Goal: Transaction & Acquisition: Purchase product/service

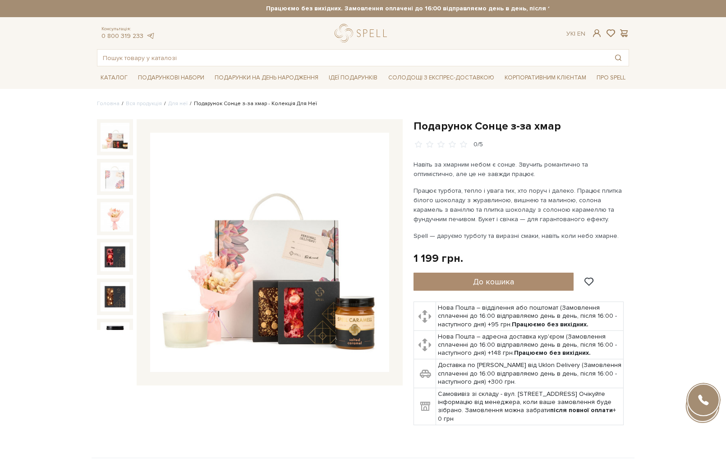
click at [706, 395] on div at bounding box center [704, 400] width 32 height 32
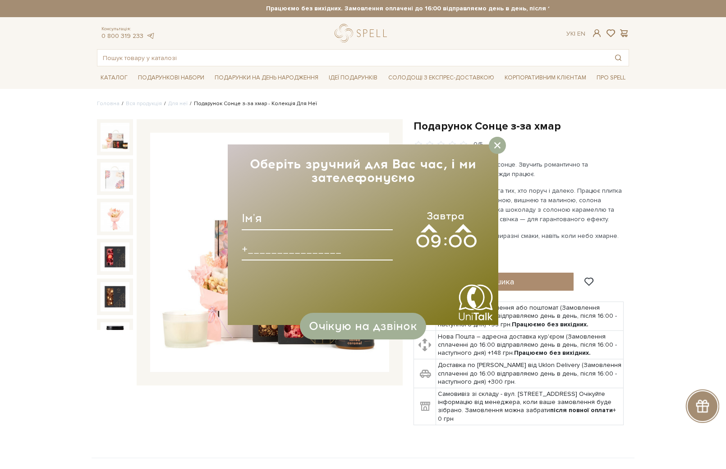
click at [279, 226] on input at bounding box center [317, 218] width 151 height 23
type input "Vfhbyf"
click at [442, 220] on span "Завтра" at bounding box center [446, 216] width 38 height 14
click at [500, 146] on icon at bounding box center [498, 145] width 6 height 6
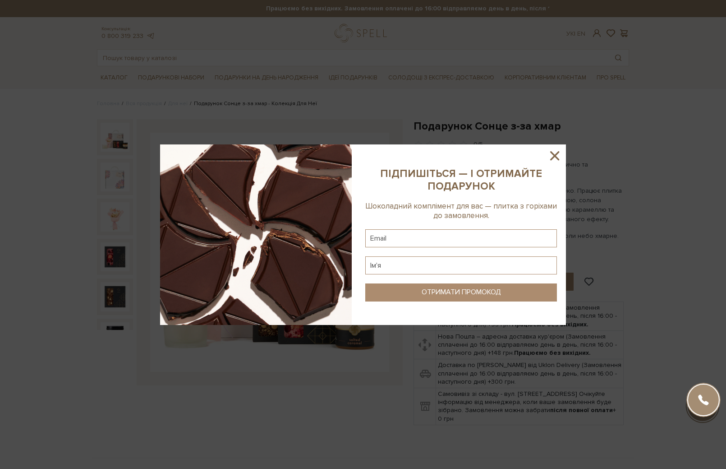
click at [711, 414] on div at bounding box center [363, 234] width 726 height 469
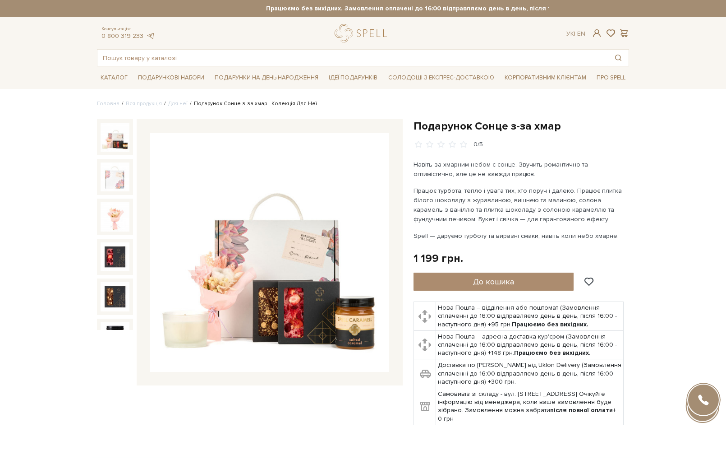
click at [705, 423] on div at bounding box center [703, 406] width 34 height 34
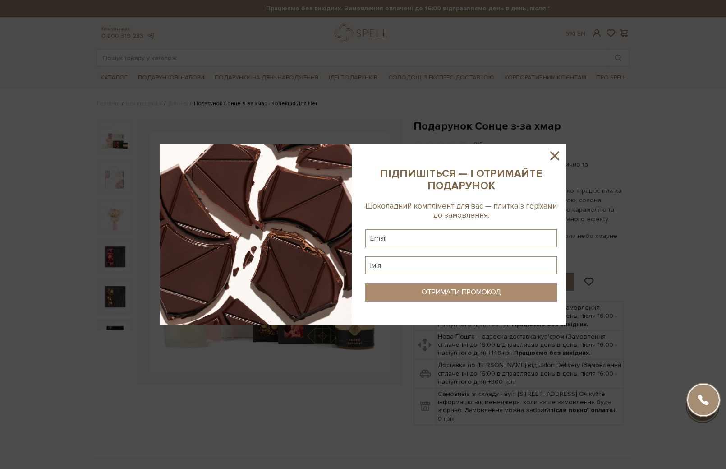
click at [705, 423] on div at bounding box center [363, 234] width 726 height 469
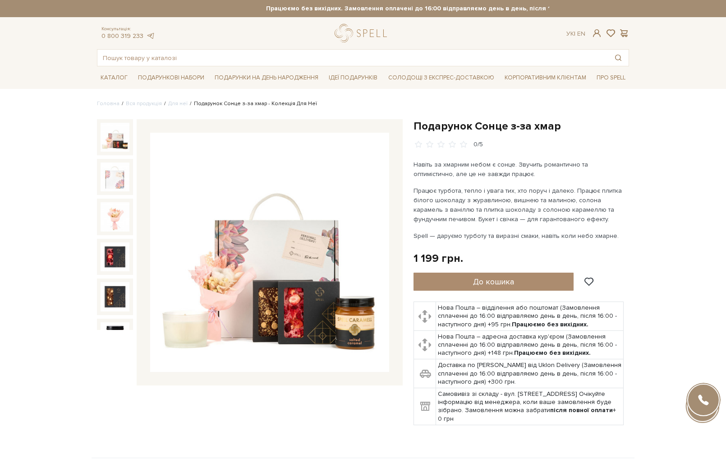
click at [706, 389] on div "spell Online help EN Call Developed in UniTalk" at bounding box center [704, 400] width 34 height 34
click at [706, 393] on div at bounding box center [704, 400] width 32 height 32
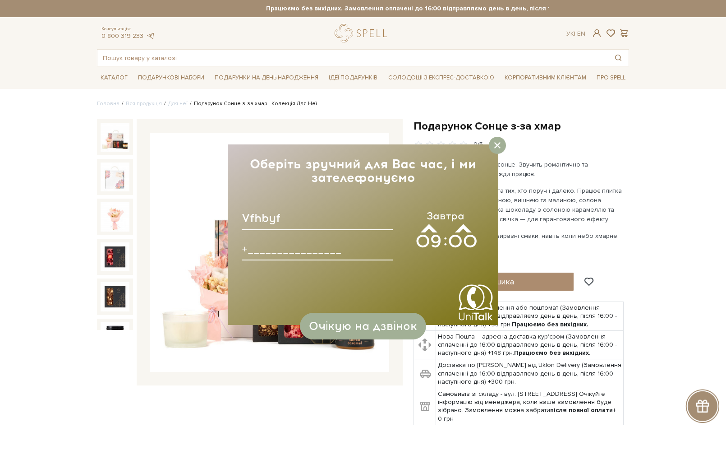
click at [299, 214] on input "Vfhbyf" at bounding box center [317, 218] width 151 height 23
type input "V"
type input "[PERSON_NAME]"
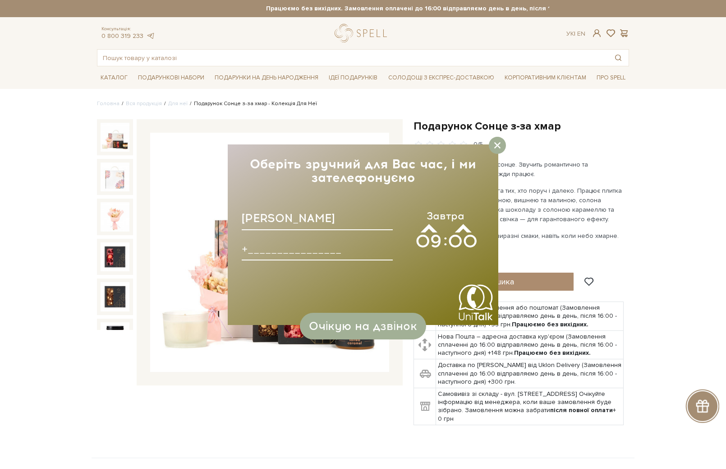
click at [275, 246] on input at bounding box center [317, 248] width 151 height 23
click at [423, 223] on icon at bounding box center [428, 227] width 20 height 12
click at [424, 227] on icon at bounding box center [429, 230] width 20 height 12
click at [426, 257] on icon at bounding box center [429, 257] width 20 height 12
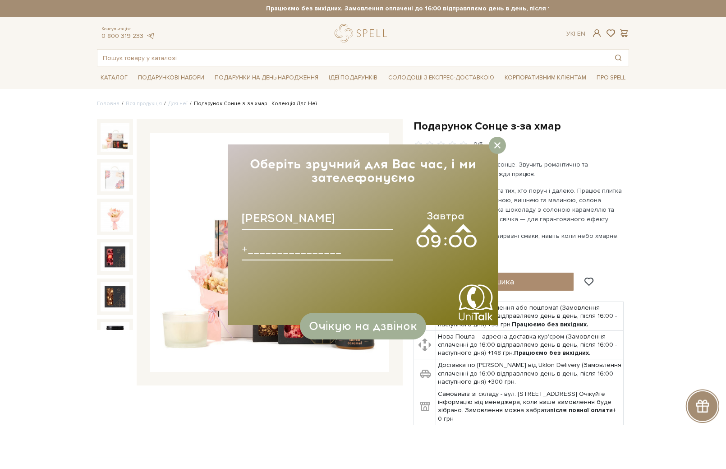
click at [426, 230] on div "09" at bounding box center [429, 241] width 26 height 23
click at [427, 220] on span "Завтра" at bounding box center [446, 216] width 38 height 14
click at [423, 226] on icon at bounding box center [429, 230] width 20 height 12
click at [422, 259] on icon at bounding box center [429, 257] width 20 height 12
click at [501, 147] on div at bounding box center [497, 145] width 17 height 17
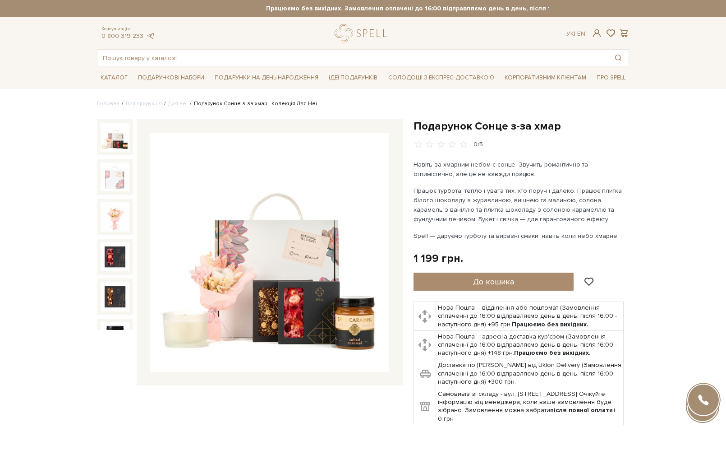
click at [536, 235] on p "Spell — даруємо турботу та виразні смаки, навіть коли небо хмарне." at bounding box center [520, 235] width 212 height 9
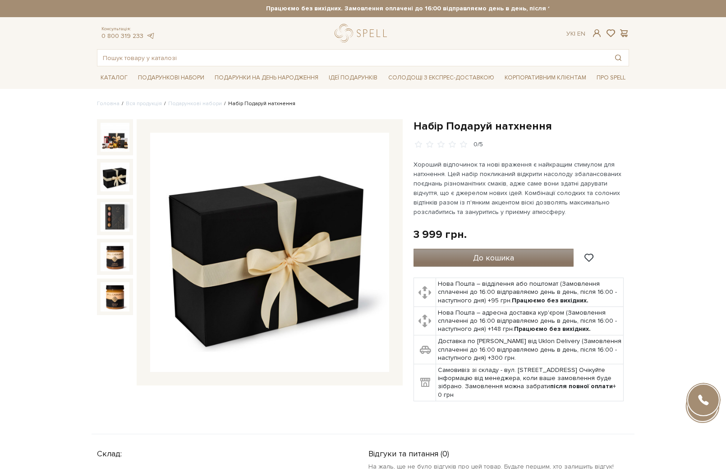
click at [500, 254] on span "До кошика" at bounding box center [493, 258] width 41 height 10
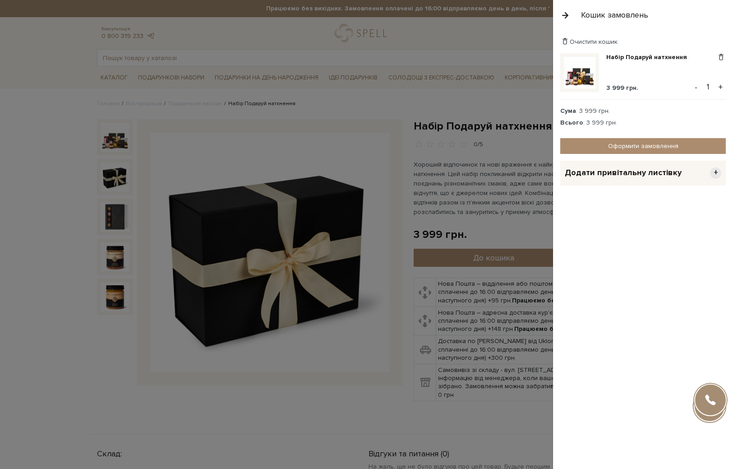
click at [643, 168] on span "Додати привітальну листівку" at bounding box center [623, 172] width 117 height 10
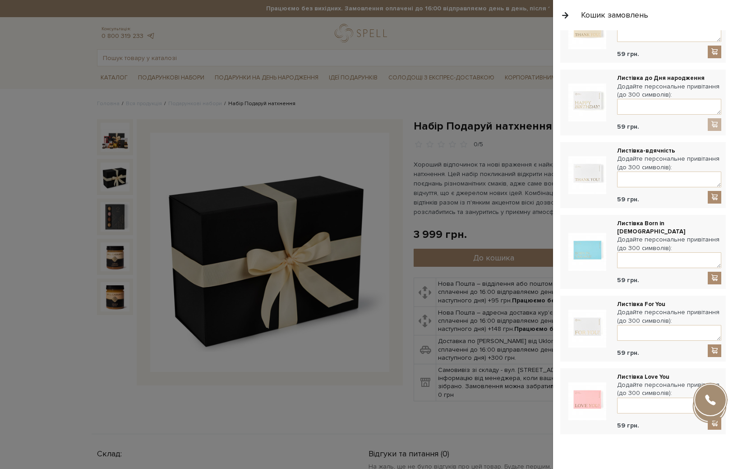
scroll to position [347, 0]
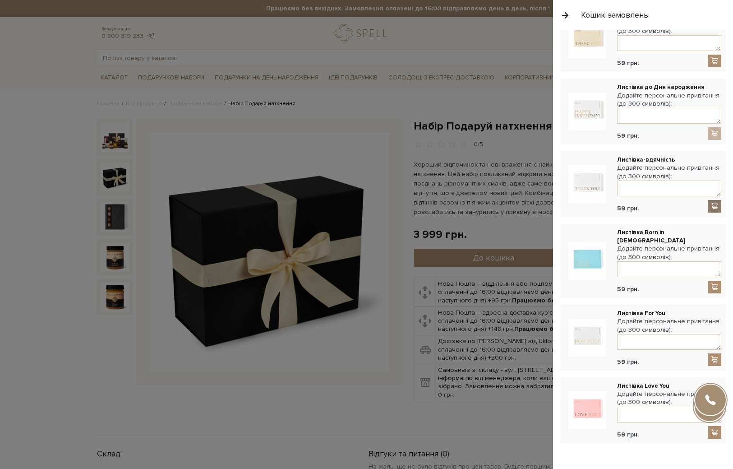
click at [710, 203] on span at bounding box center [714, 206] width 9 height 8
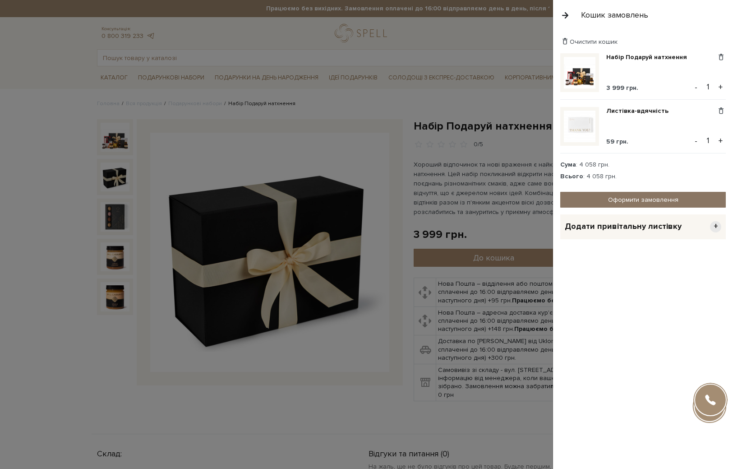
click at [645, 203] on link "Оформити замовлення" at bounding box center [643, 200] width 166 height 16
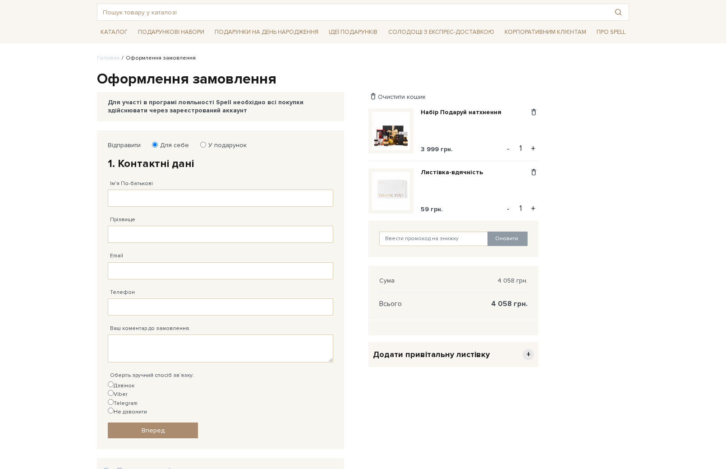
scroll to position [54, 0]
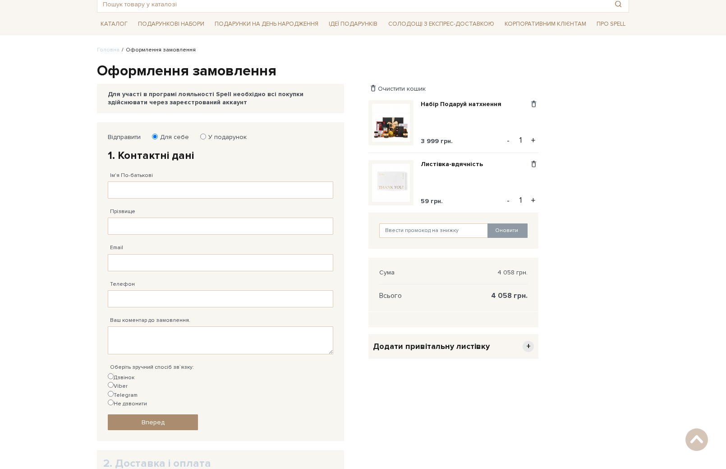
click at [213, 141] on fieldset "Відправити Для себе У подарунок 1. Контактні дані Ім'я По-батькові Заповніть по…" at bounding box center [221, 281] width 226 height 297
click at [212, 139] on label "У подарунок" at bounding box center [225, 137] width 44 height 8
click at [206, 139] on input "У подарунок" at bounding box center [203, 137] width 6 height 6
radio input "true"
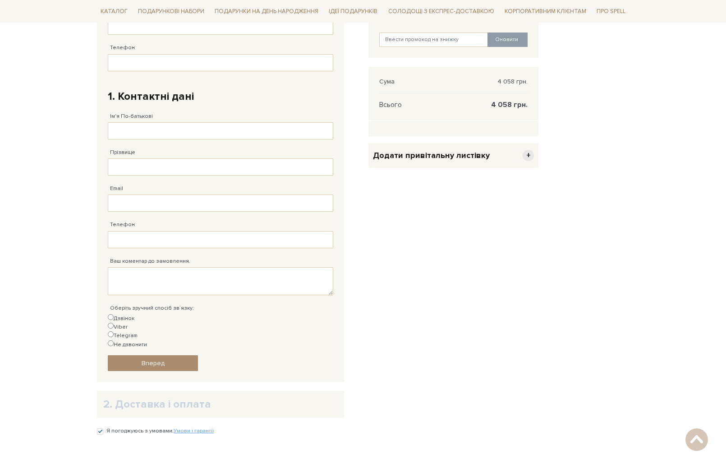
scroll to position [245, 0]
click at [199, 396] on h2 "2. Доставка і оплата" at bounding box center [220, 403] width 235 height 14
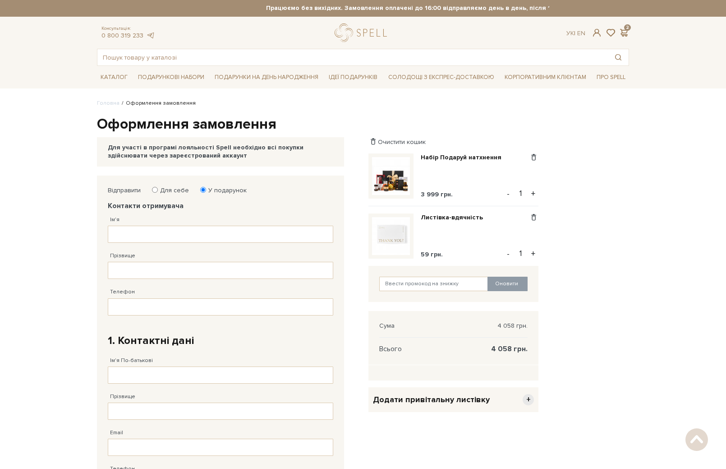
scroll to position [0, 0]
click at [143, 234] on input "Ім'я" at bounding box center [221, 234] width 226 height 17
type input "М"
type input "Де"
click at [123, 273] on input "Прізвище" at bounding box center [221, 270] width 226 height 17
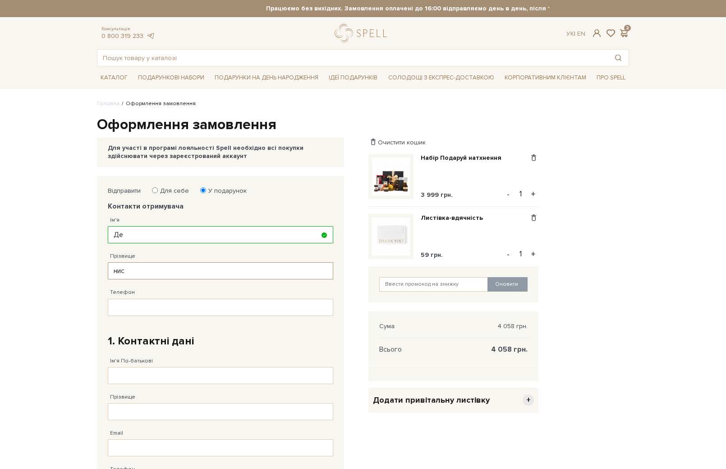
type input "нис"
click at [133, 304] on input "Телефон" at bounding box center [221, 307] width 226 height 17
type input "[PHONE_NUMBER]"
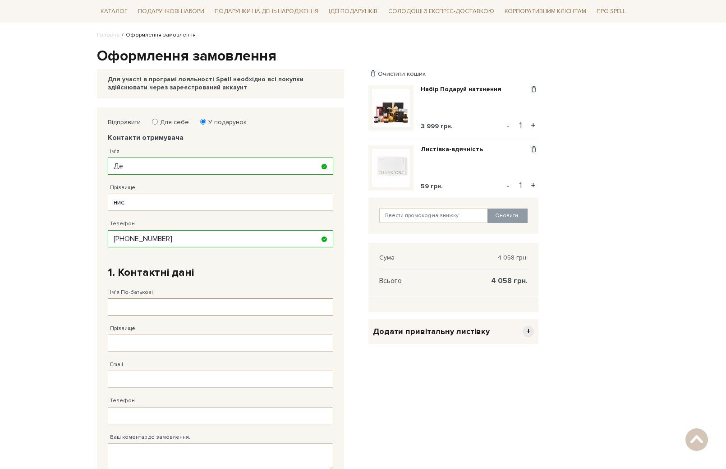
click at [171, 303] on input "Ім'я По-батькові" at bounding box center [221, 306] width 226 height 17
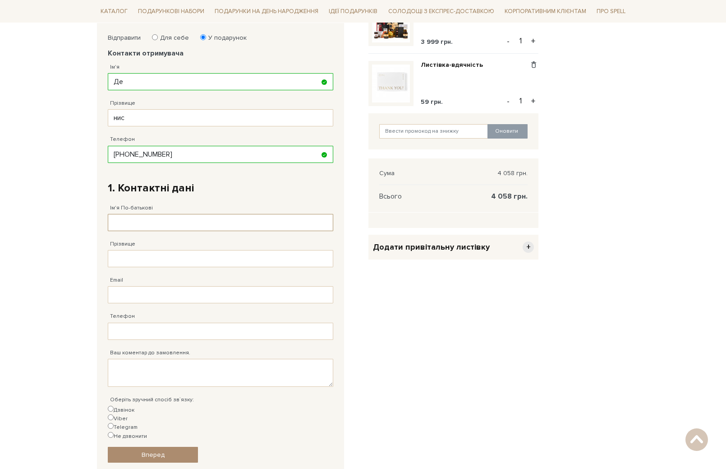
scroll to position [152, 0]
type input "[PERSON_NAME]"
click at [158, 260] on input "Прізвище" at bounding box center [221, 259] width 226 height 17
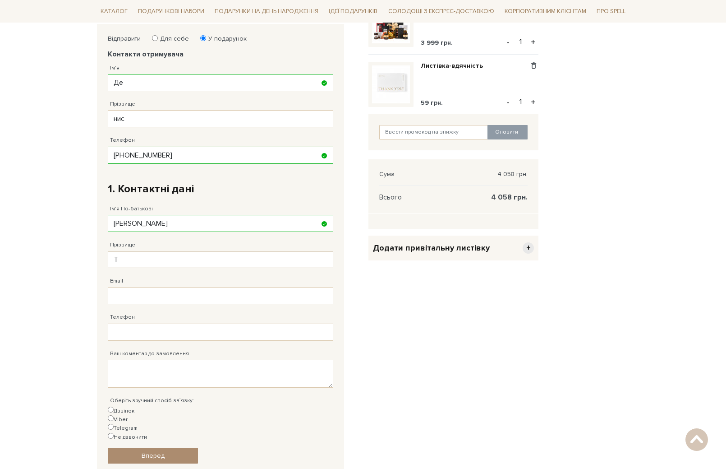
type input "Т"
click at [148, 296] on input "Email" at bounding box center [221, 295] width 226 height 17
click at [147, 348] on fieldset "Відправити Для себе У подарунок Контакти отримувача Ім'я Де Заповніть поле! Прі…" at bounding box center [221, 249] width 226 height 429
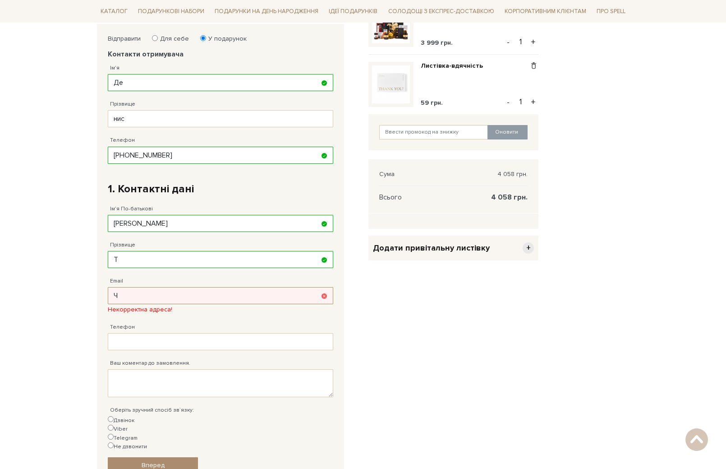
click at [128, 302] on input "Ч" at bounding box center [221, 295] width 226 height 17
type input "[EMAIL_ADDRESS][DOMAIN_NAME]"
click at [136, 342] on fieldset "Відправити Для себе У подарунок Контакти отримувача Ім'я Де Заповніть поле! Прі…" at bounding box center [221, 254] width 226 height 438
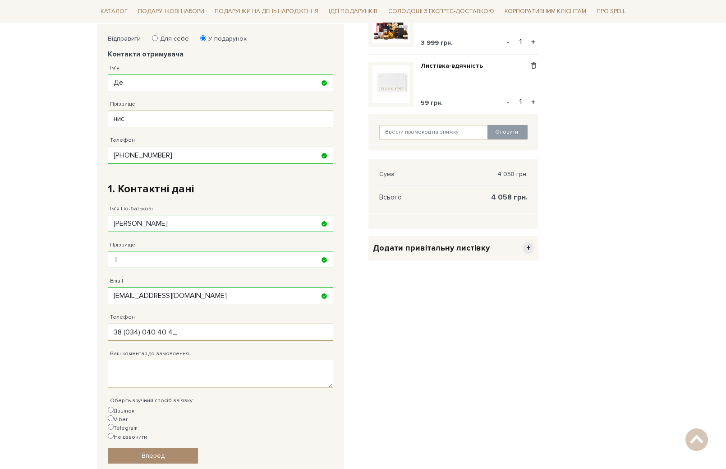
type input "[PHONE_NUMBER]"
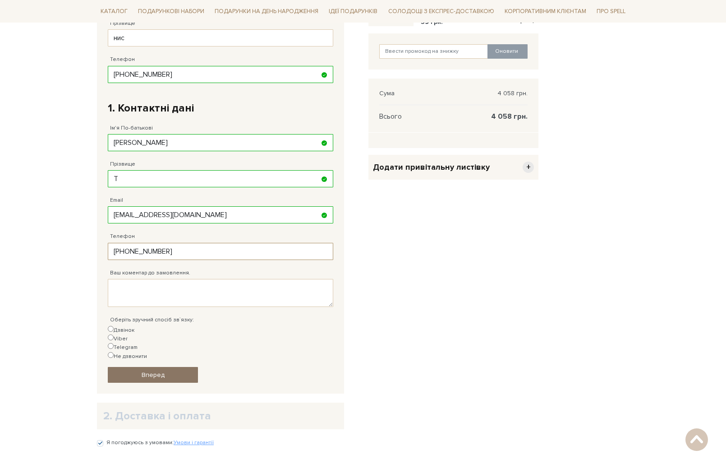
scroll to position [235, 0]
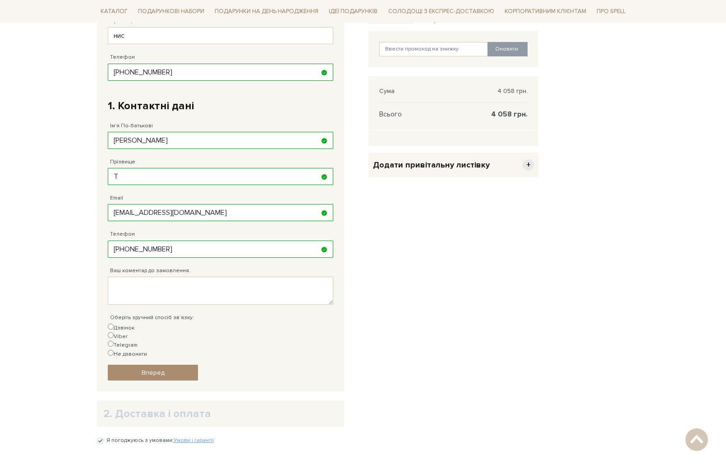
click at [138, 341] on label "Telegram" at bounding box center [123, 345] width 30 height 9
click at [114, 341] on input "Telegram" at bounding box center [111, 344] width 6 height 6
radio input "true"
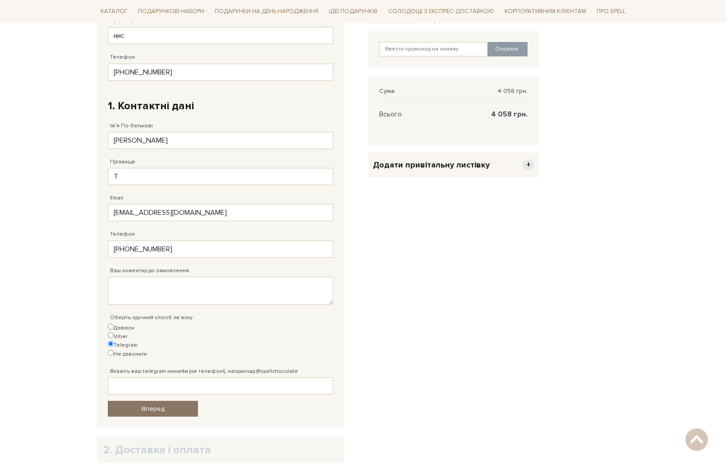
click at [158, 405] on span "Вперед" at bounding box center [153, 409] width 23 height 8
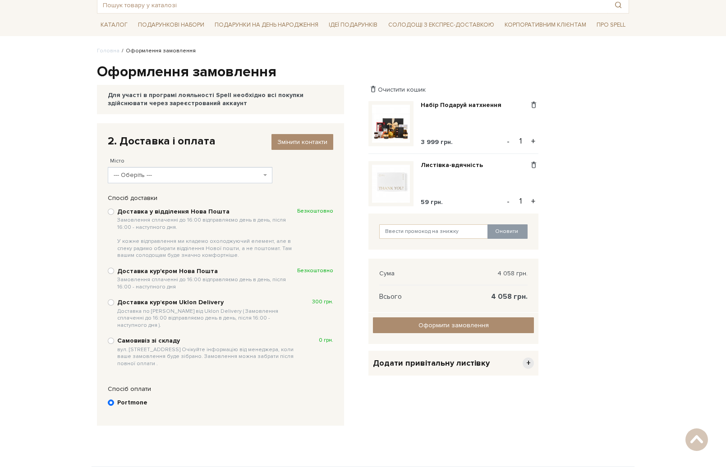
scroll to position [47, 0]
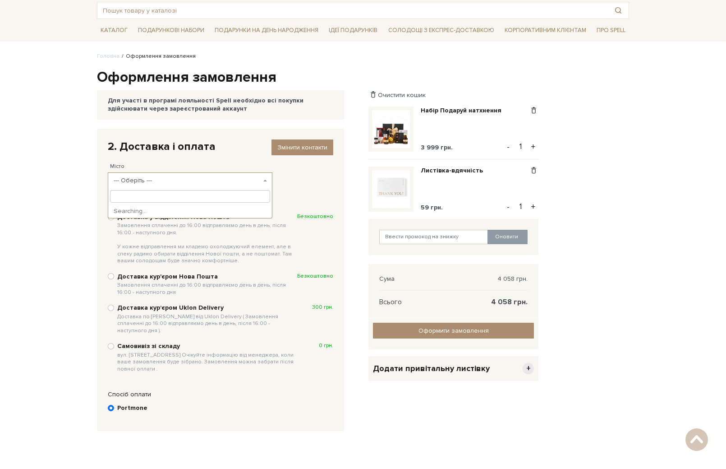
click at [162, 176] on span "--- Оберіть ---" at bounding box center [188, 180] width 148 height 9
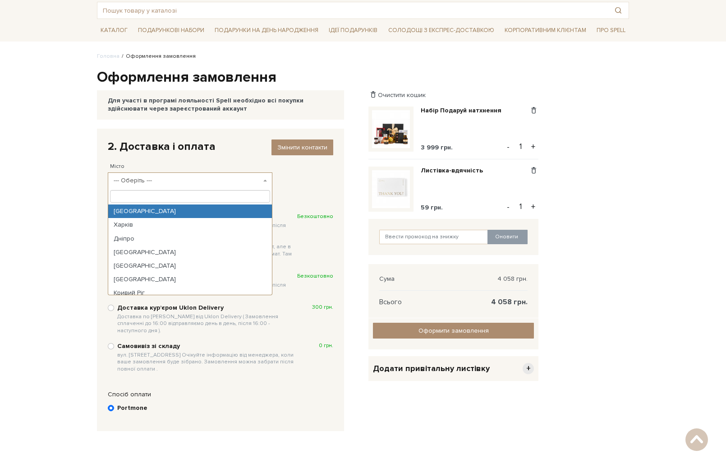
select select "[GEOGRAPHIC_DATA]"
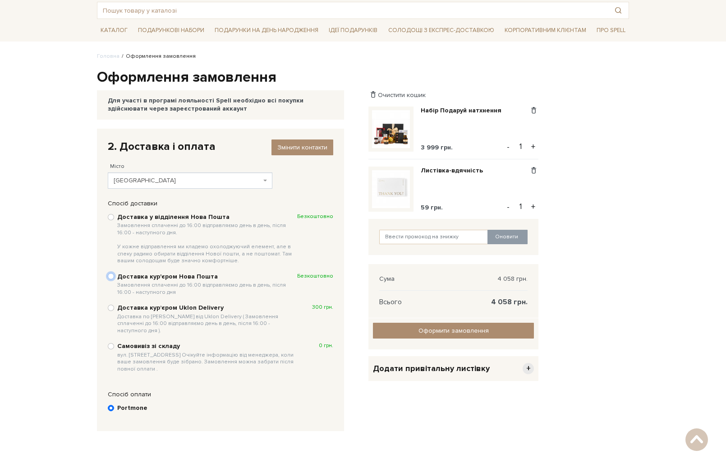
click at [111, 277] on input "Доставка кур'єром Нова Пошта Замовлення сплаченні до 16:00 відправляємо день в …" at bounding box center [111, 276] width 6 height 6
radio input "true"
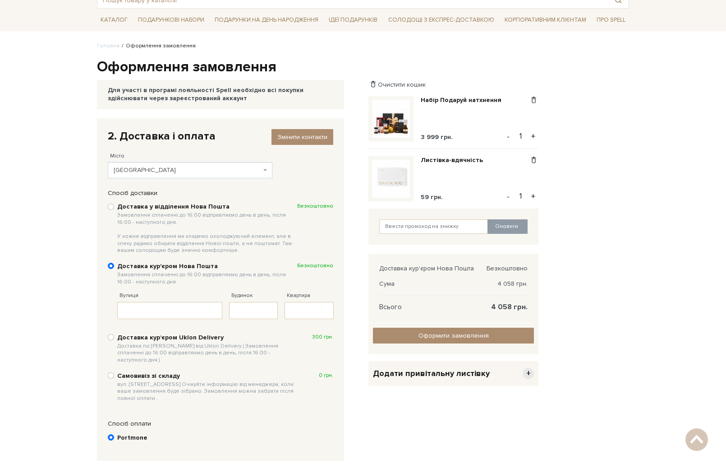
scroll to position [58, 0]
